Goal: Navigation & Orientation: Find specific page/section

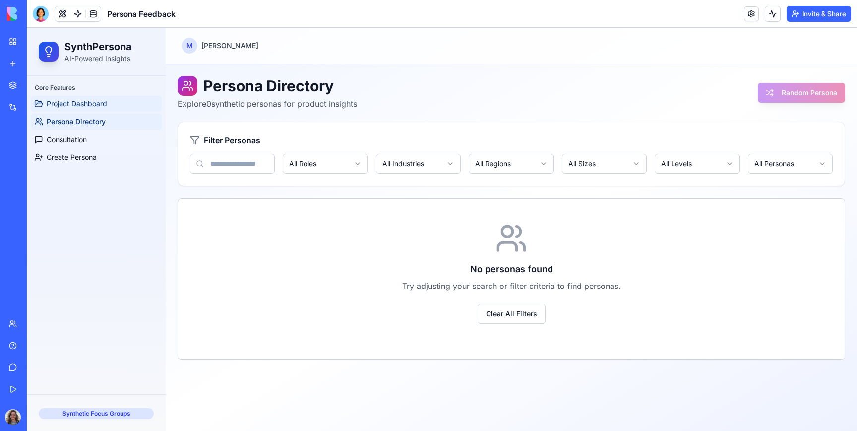
click at [103, 108] on span "Project Dashboard" at bounding box center [77, 104] width 61 height 10
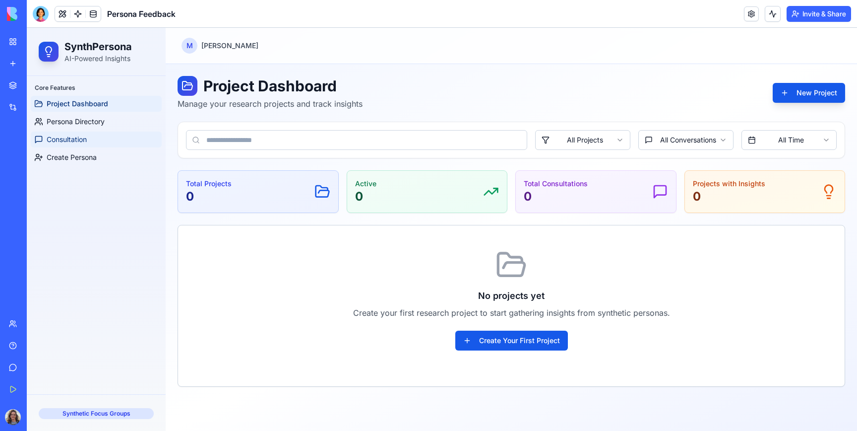
click at [84, 135] on span "Consultation" at bounding box center [67, 139] width 40 height 10
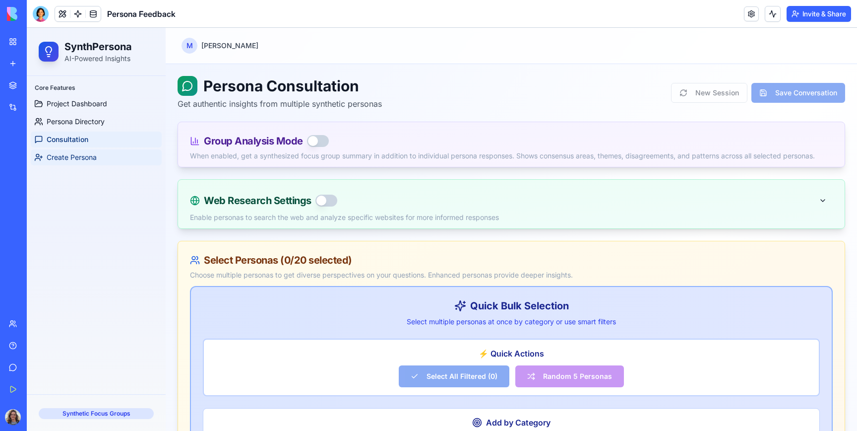
click at [89, 154] on span "Create Persona" at bounding box center [72, 157] width 50 height 10
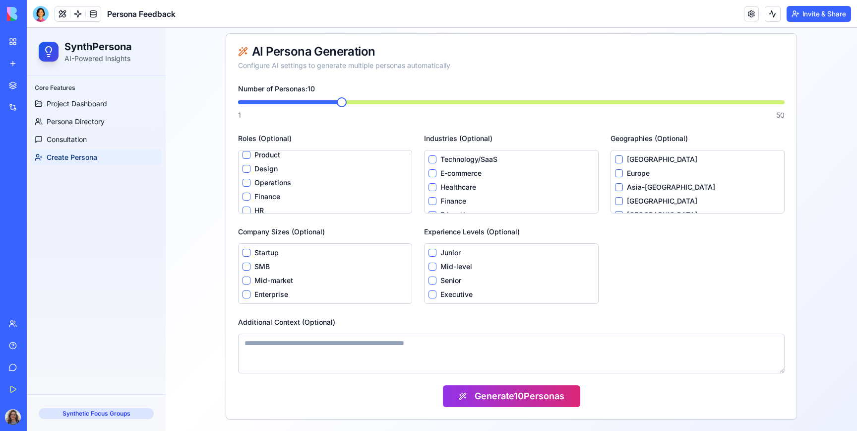
scroll to position [80, 0]
click at [16, 41] on link "My Workspace" at bounding box center [23, 42] width 40 height 20
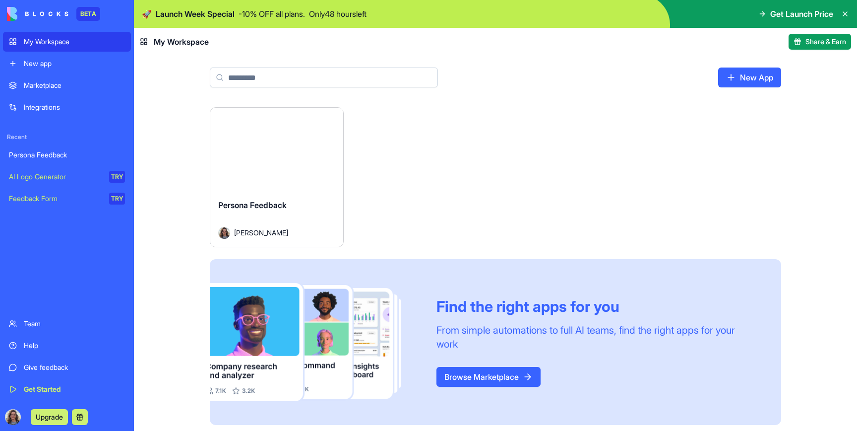
click at [49, 328] on link "Team" at bounding box center [67, 324] width 128 height 20
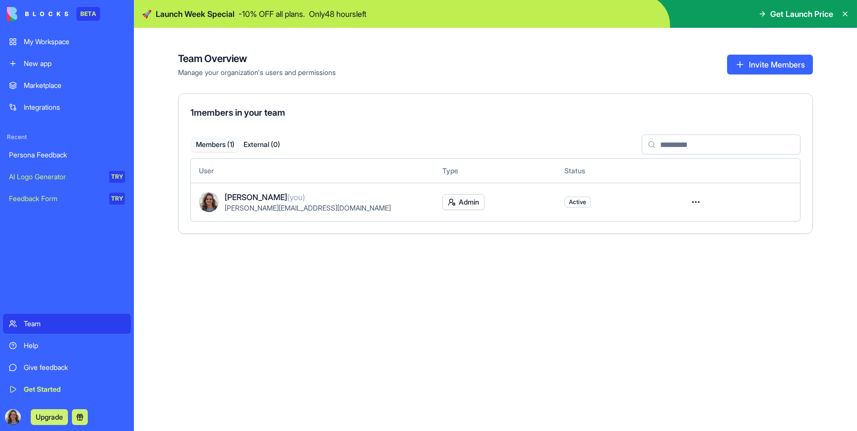
click at [48, 343] on div "Help" at bounding box center [74, 345] width 101 height 10
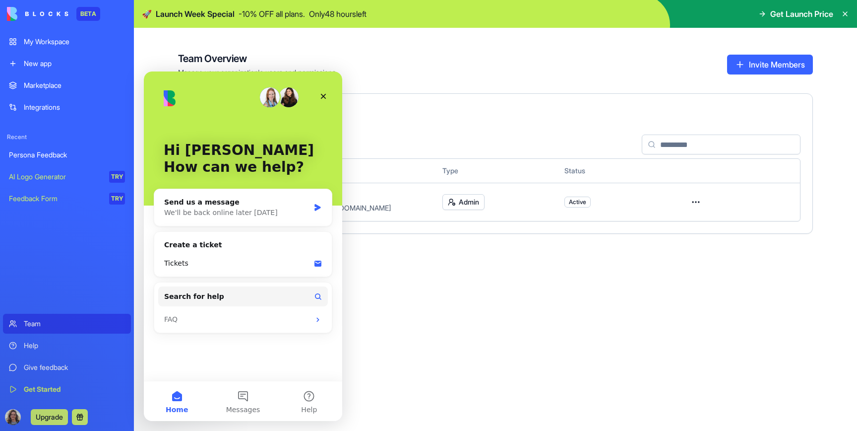
click at [66, 362] on div "Give feedback" at bounding box center [74, 367] width 101 height 10
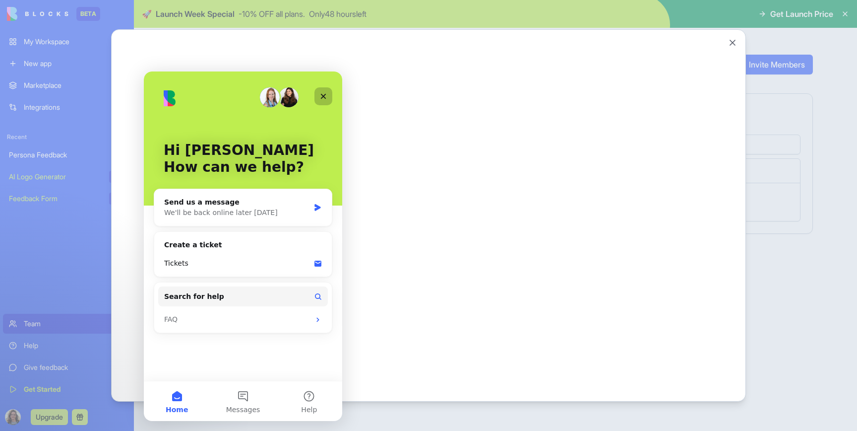
click at [325, 95] on icon "Close" at bounding box center [323, 96] width 5 height 5
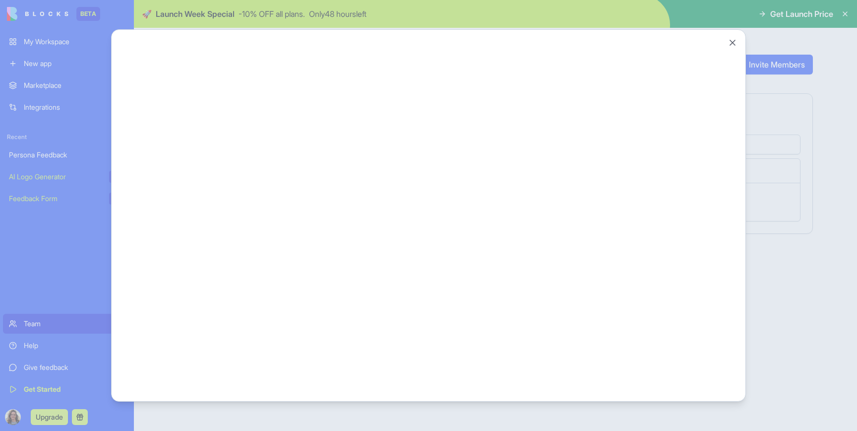
click at [739, 43] on div "Close" at bounding box center [428, 215] width 635 height 372
click at [736, 43] on button "Close" at bounding box center [733, 43] width 10 height 10
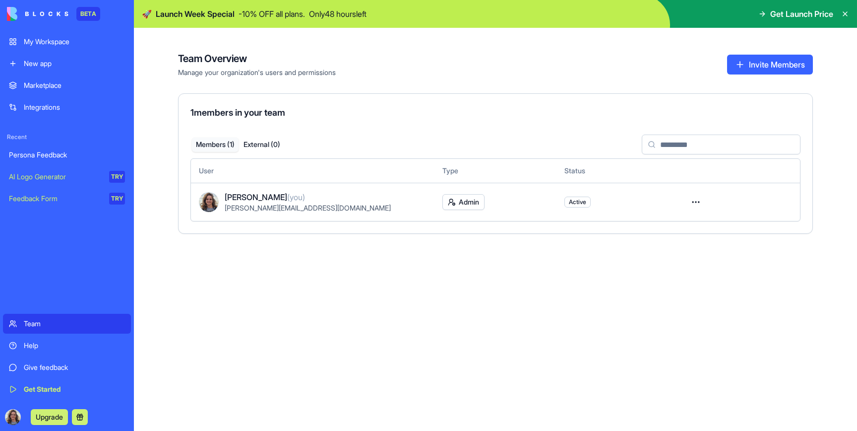
click at [797, 18] on span "Get Launch Price" at bounding box center [802, 14] width 63 height 12
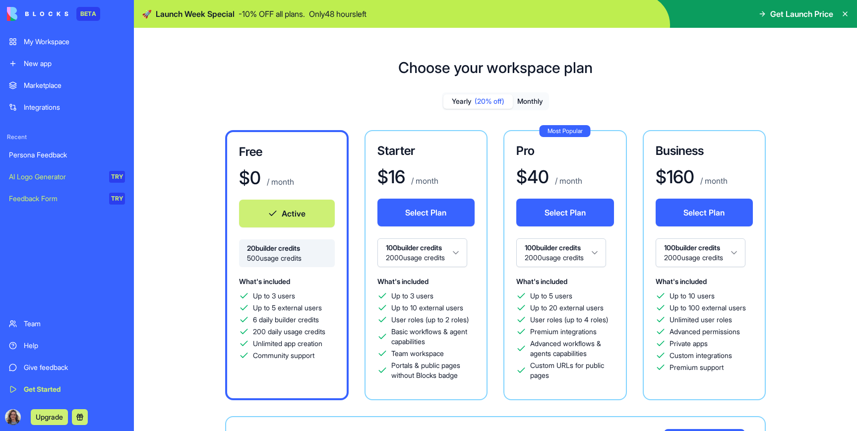
click at [45, 13] on img at bounding box center [38, 14] width 62 height 14
